Goal: Complete application form

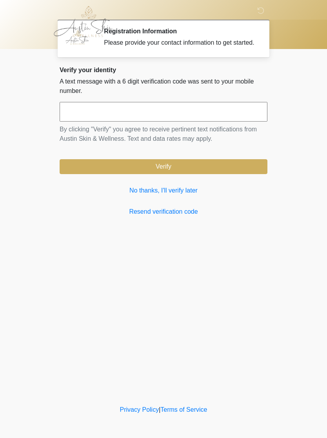
click at [167, 195] on link "No thanks, I'll verify later" at bounding box center [164, 190] width 208 height 9
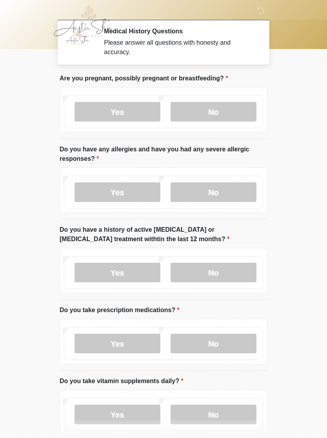
click at [222, 115] on label "No" at bounding box center [214, 112] width 86 height 20
click at [219, 199] on label "No" at bounding box center [214, 192] width 86 height 20
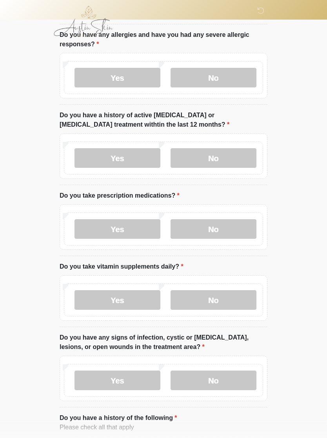
scroll to position [115, 0]
click at [213, 163] on label "No" at bounding box center [214, 158] width 86 height 20
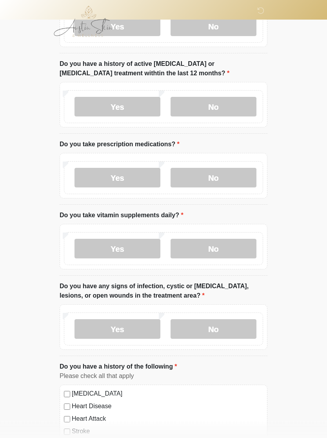
scroll to position [166, 0]
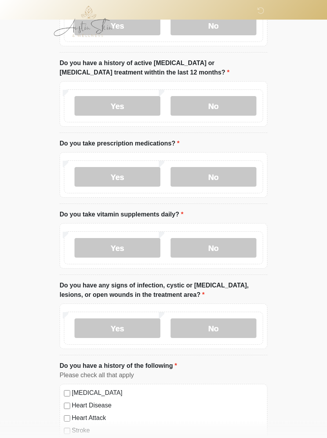
click at [129, 177] on label "Yes" at bounding box center [118, 178] width 86 height 20
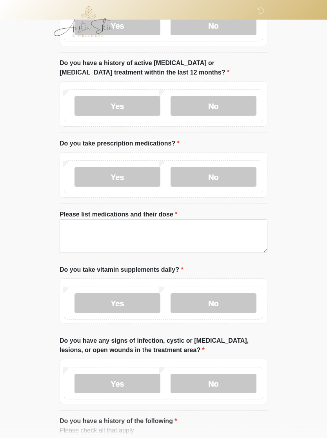
scroll to position [167, 0]
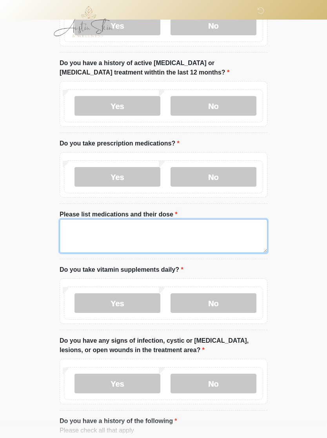
click at [115, 233] on textarea "Please list medications and their dose" at bounding box center [164, 236] width 208 height 34
click at [99, 229] on textarea "**********" at bounding box center [164, 237] width 208 height 34
click at [139, 230] on textarea "**********" at bounding box center [164, 237] width 208 height 34
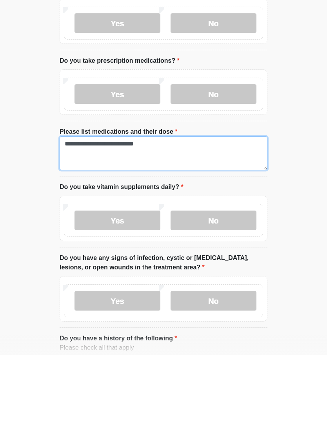
type textarea "**********"
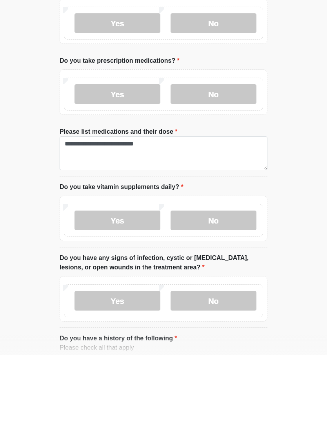
click at [140, 294] on label "Yes" at bounding box center [118, 304] width 86 height 20
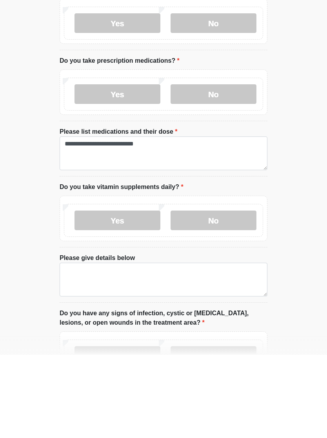
scroll to position [250, 0]
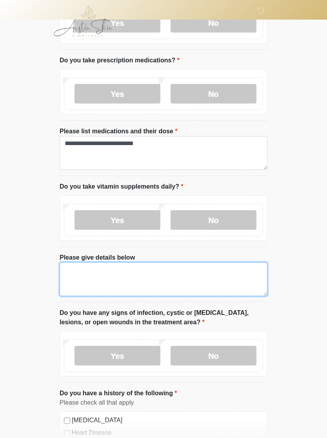
click at [100, 281] on textarea "Please give details below" at bounding box center [164, 279] width 208 height 34
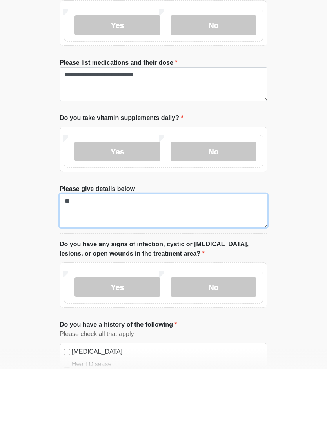
type textarea "*"
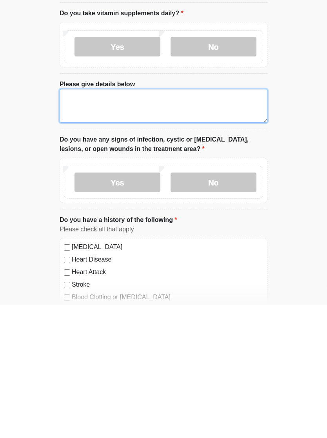
scroll to position [290, 0]
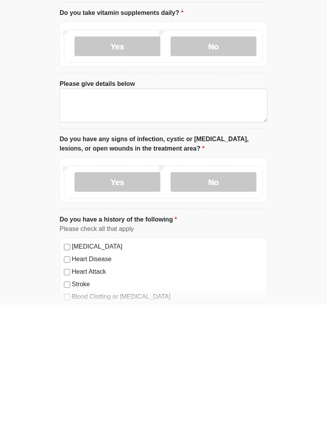
click at [224, 306] on label "No" at bounding box center [214, 316] width 86 height 20
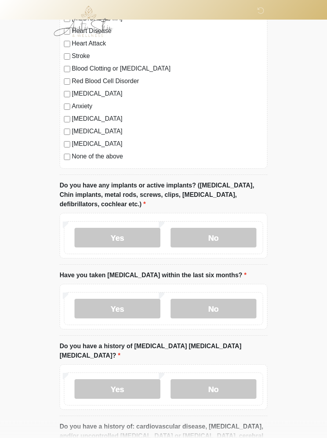
scroll to position [656, 0]
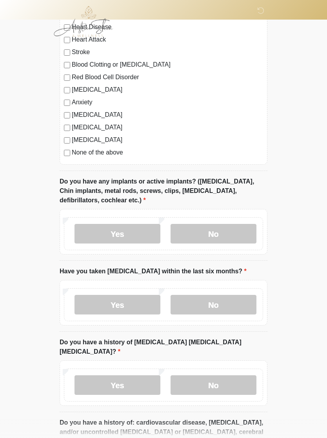
click at [225, 234] on label "No" at bounding box center [214, 234] width 86 height 20
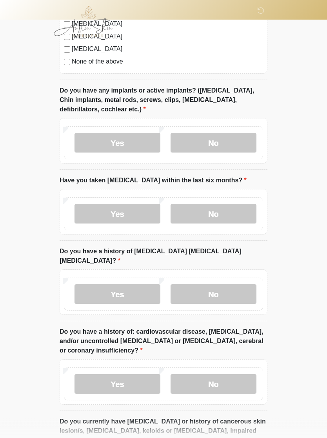
click at [235, 213] on label "No" at bounding box center [214, 214] width 86 height 20
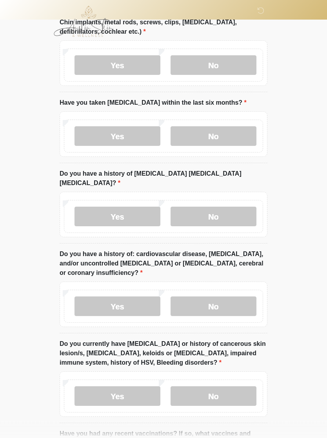
scroll to position [825, 0]
click at [229, 210] on label "No" at bounding box center [214, 217] width 86 height 20
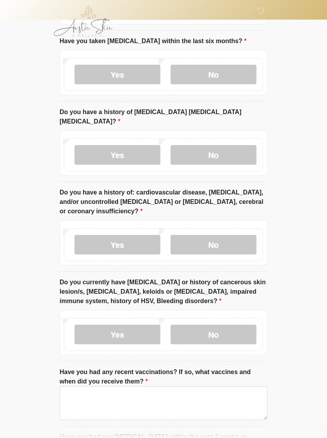
scroll to position [887, 0]
click at [230, 235] on label "No" at bounding box center [214, 245] width 86 height 20
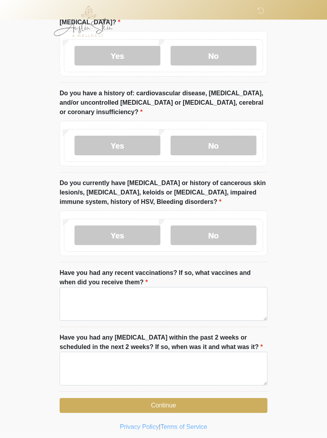
scroll to position [986, 0]
click at [228, 229] on label "No" at bounding box center [214, 236] width 86 height 20
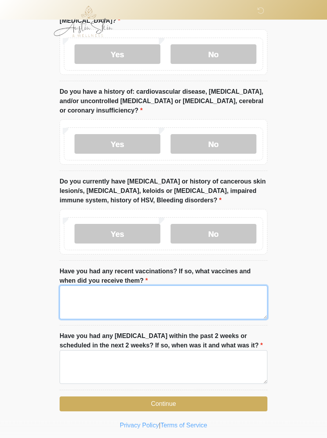
click at [229, 295] on textarea "Have you had any recent vaccinations? If so, what vaccines and when did you rec…" at bounding box center [164, 303] width 208 height 34
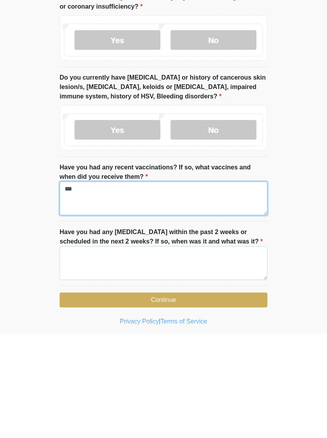
scroll to position [1000, 0]
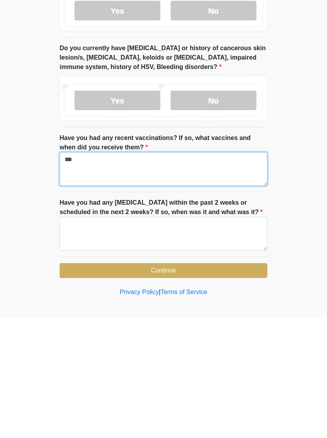
type textarea "**"
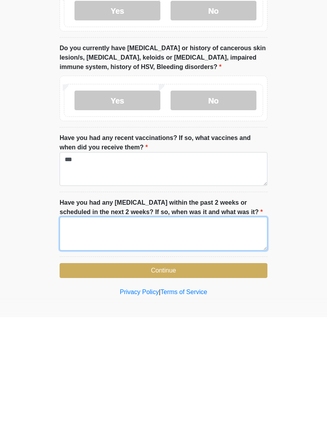
click at [131, 338] on textarea "Have you had any dental procedures within the past 2 weeks or scheduled in the …" at bounding box center [164, 355] width 208 height 34
type textarea "**"
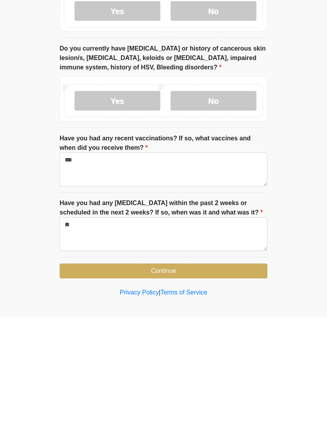
click at [188, 384] on button "Continue" at bounding box center [164, 391] width 208 height 15
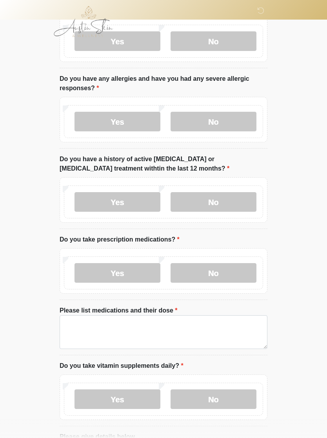
scroll to position [0, 0]
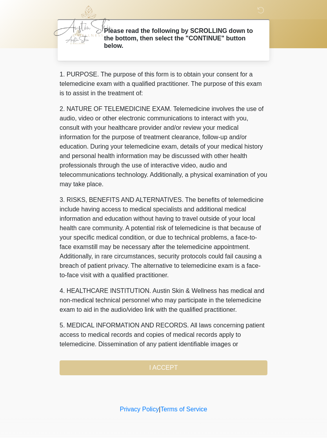
click at [200, 365] on div "1. PURPOSE. The purpose of this form is to obtain your consent for a telemedici…" at bounding box center [164, 223] width 208 height 306
click at [172, 370] on div "1. PURPOSE. The purpose of this form is to obtain your consent for a telemedici…" at bounding box center [164, 223] width 208 height 306
click at [164, 368] on div "1. PURPOSE. The purpose of this form is to obtain your consent for a telemedici…" at bounding box center [164, 223] width 208 height 306
click at [175, 370] on div "1. PURPOSE. The purpose of this form is to obtain your consent for a telemedici…" at bounding box center [164, 223] width 208 height 306
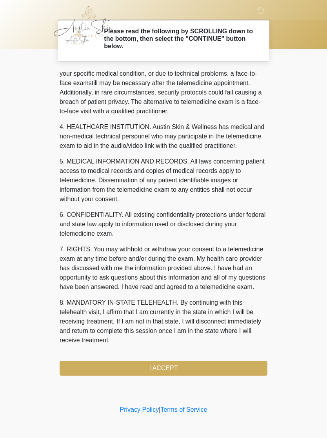
scroll to position [193, 0]
click at [186, 370] on button "I ACCEPT" at bounding box center [164, 368] width 208 height 15
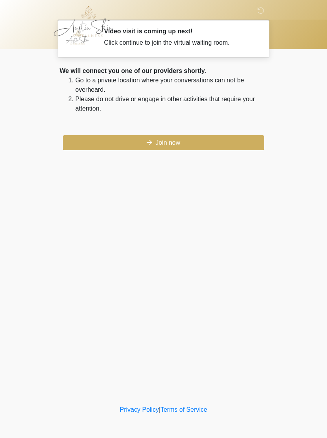
click at [209, 149] on button "Join now" at bounding box center [164, 142] width 202 height 15
click at [184, 145] on button "Join now" at bounding box center [164, 142] width 202 height 15
